Goal: Find specific page/section: Find specific page/section

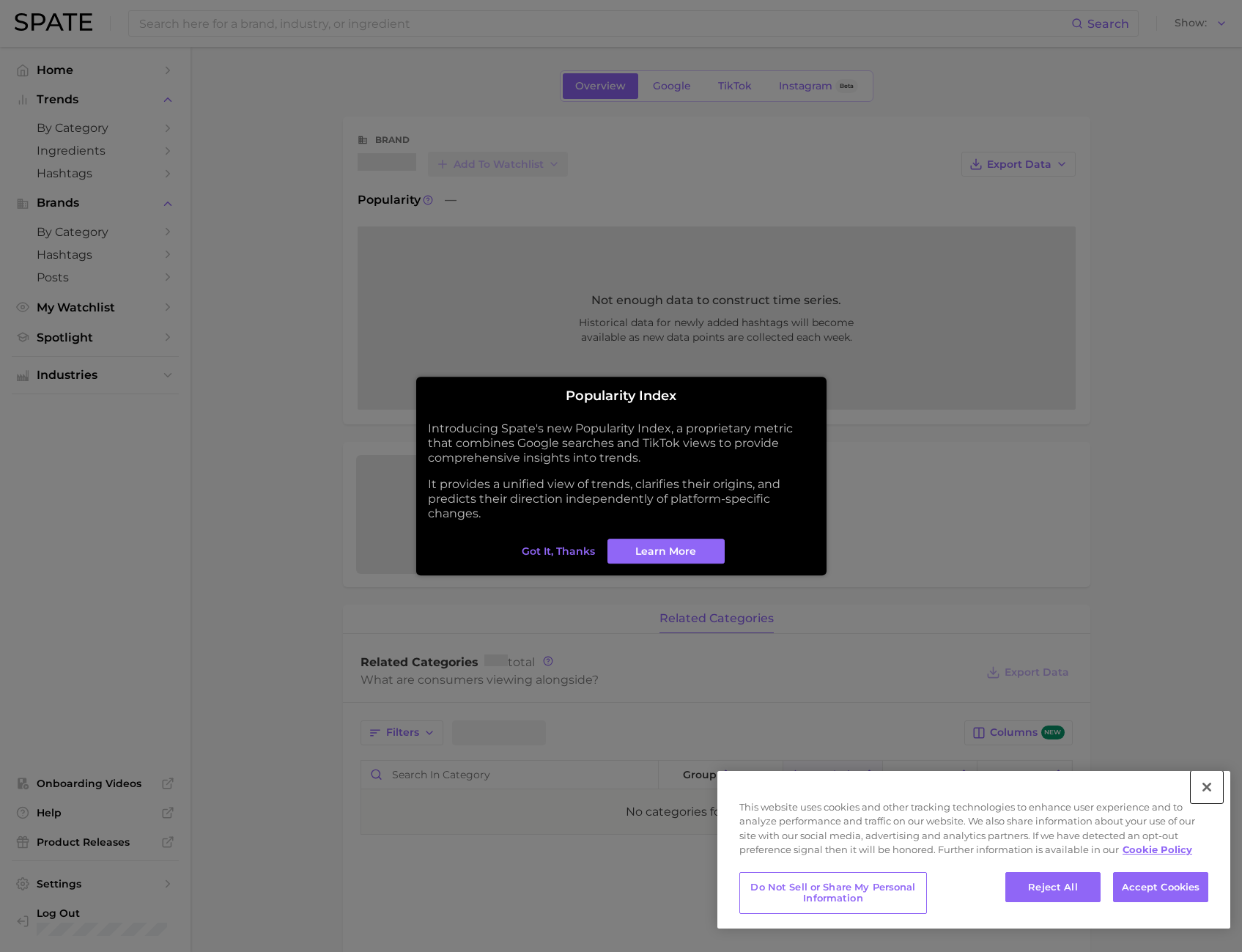
click at [1197, 783] on button "Close" at bounding box center [1207, 787] width 32 height 32
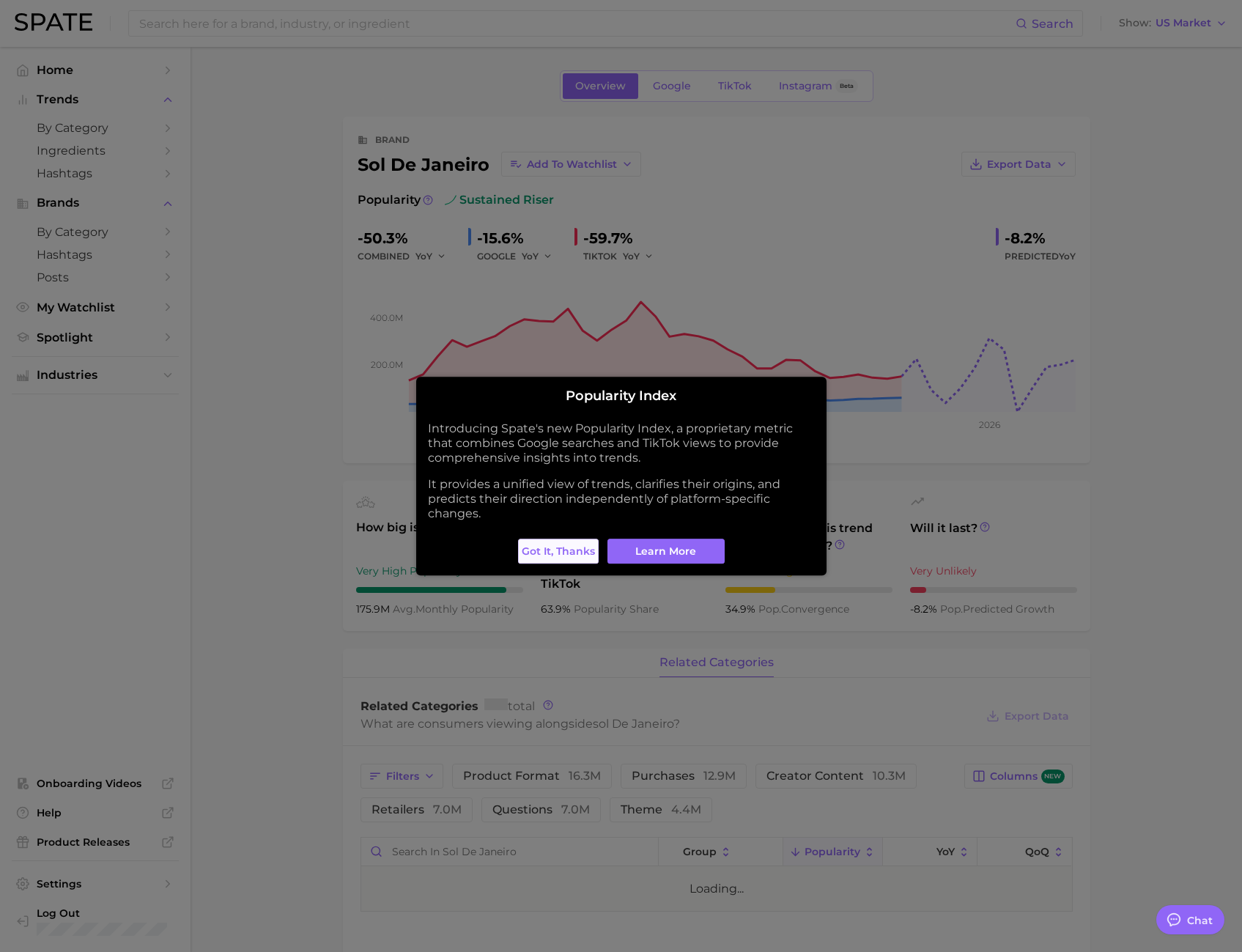
click at [553, 560] on button "Got it, thanks" at bounding box center [558, 551] width 81 height 25
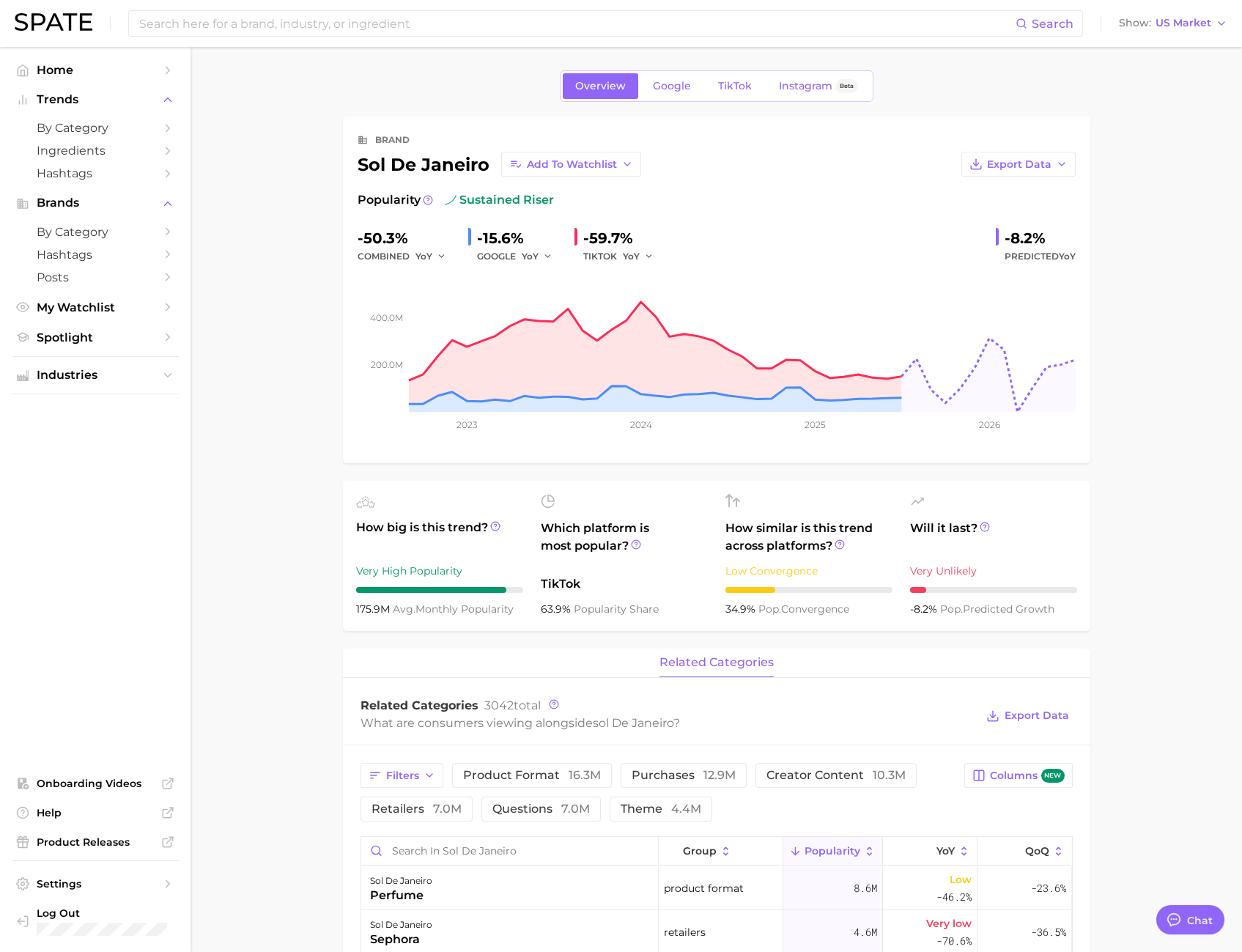
type textarea "x"
click at [734, 91] on span "TikTok" at bounding box center [735, 86] width 34 height 12
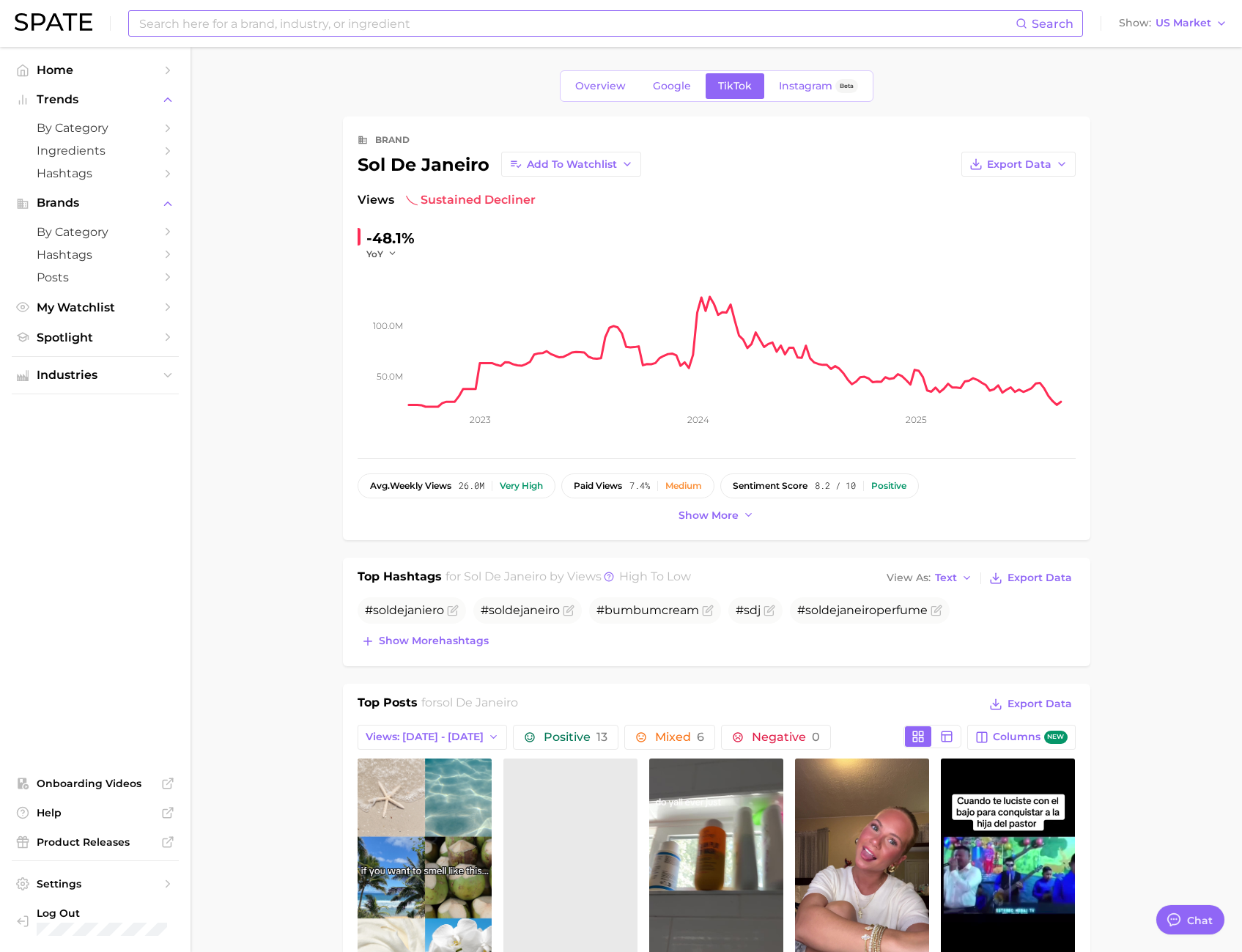
click at [208, 20] on input at bounding box center [577, 23] width 878 height 25
click at [420, 30] on input at bounding box center [577, 23] width 878 height 25
type input "f"
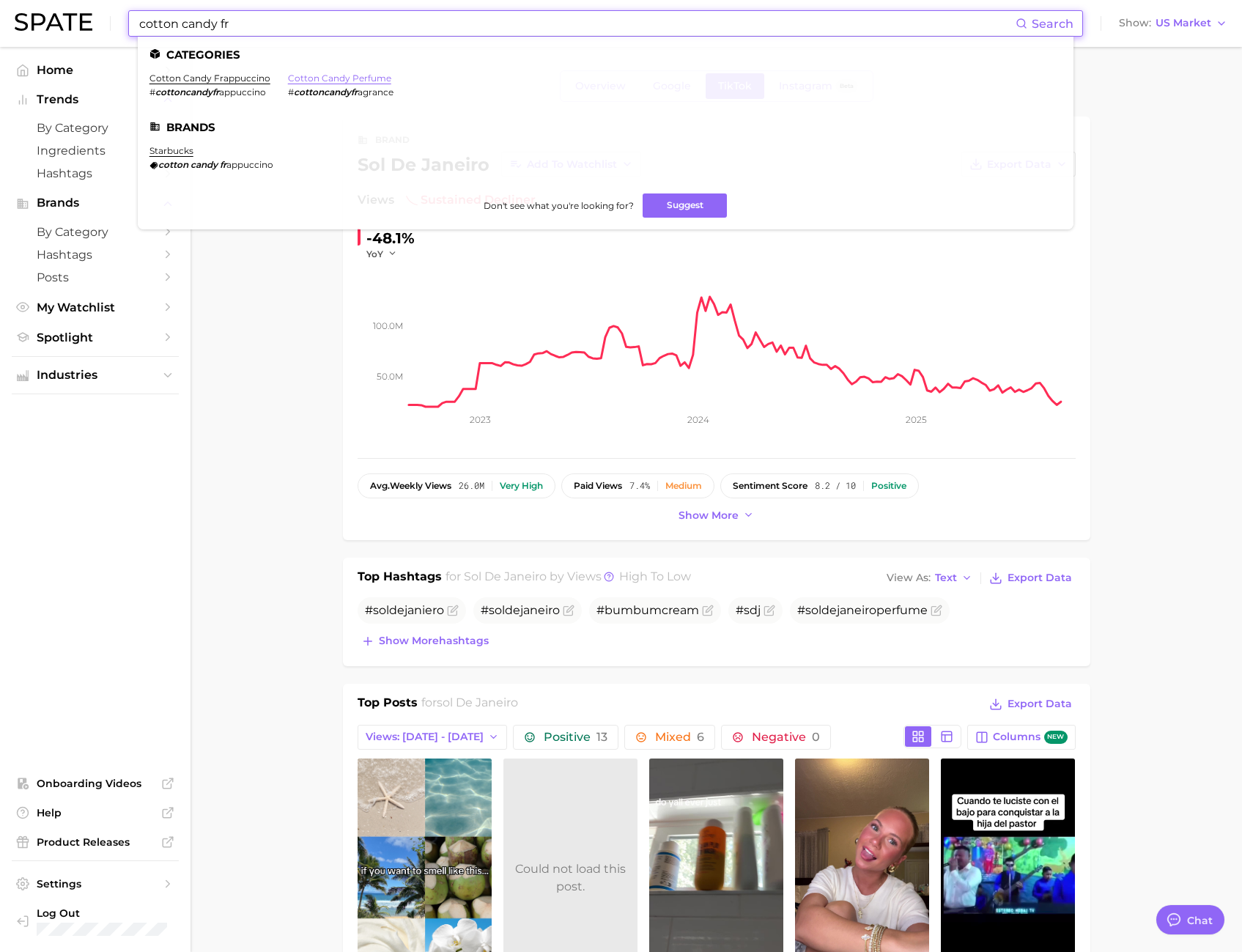
type input "cotton candy fr"
click at [329, 74] on link "cotton candy perfume" at bounding box center [339, 77] width 103 height 11
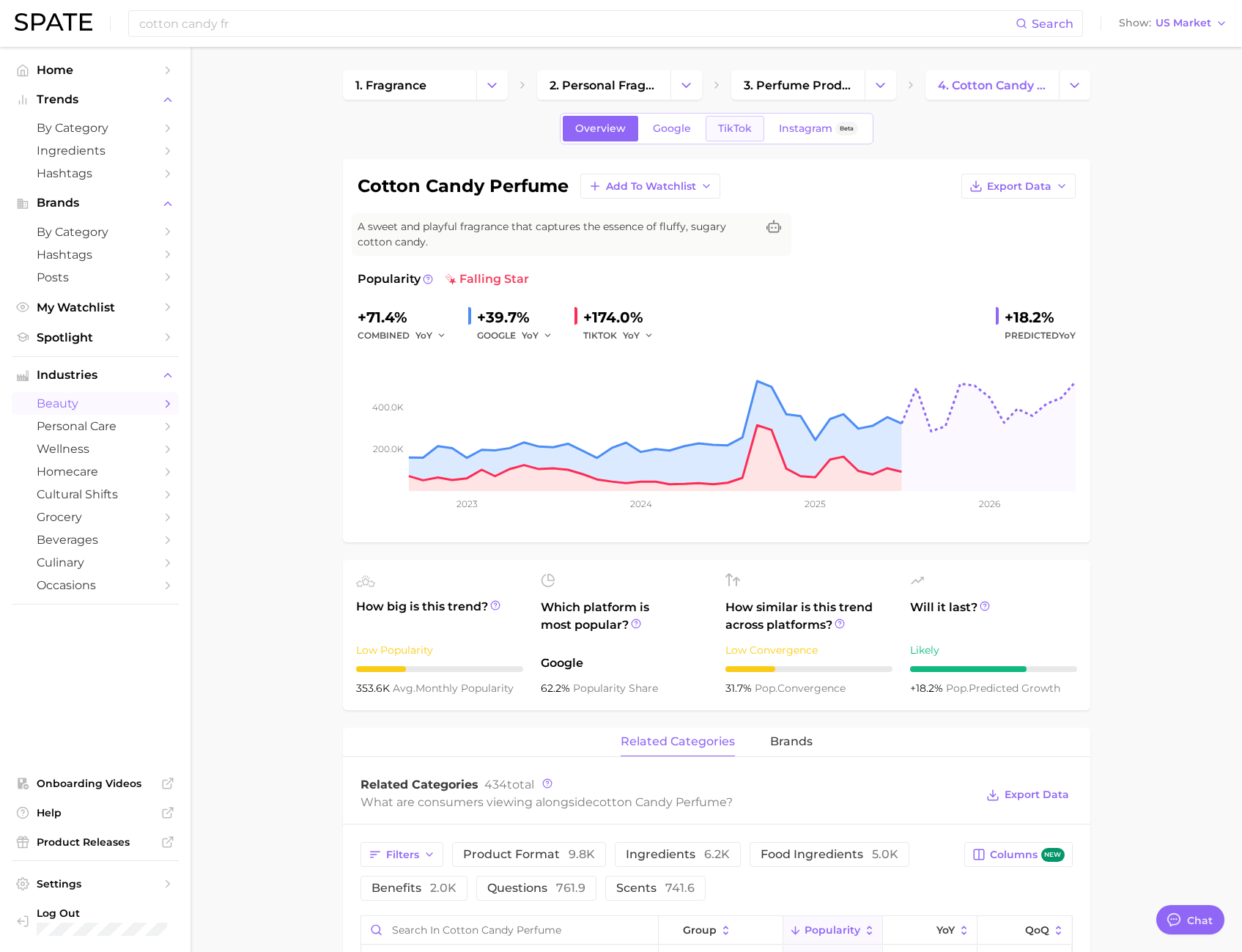
click at [727, 121] on link "TikTok" at bounding box center [735, 128] width 59 height 26
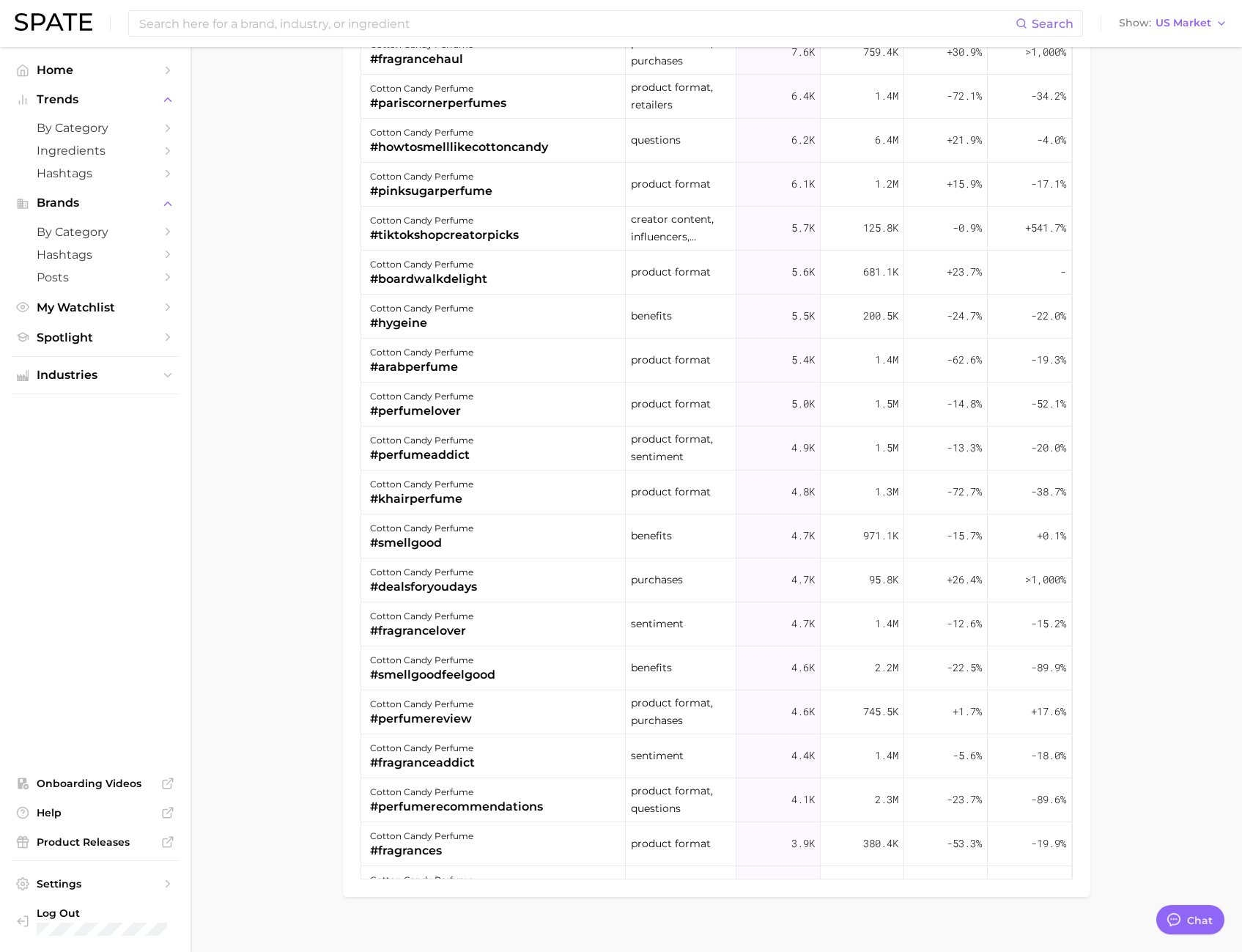
scroll to position [1444, 0]
